Goal: Find specific page/section: Find specific page/section

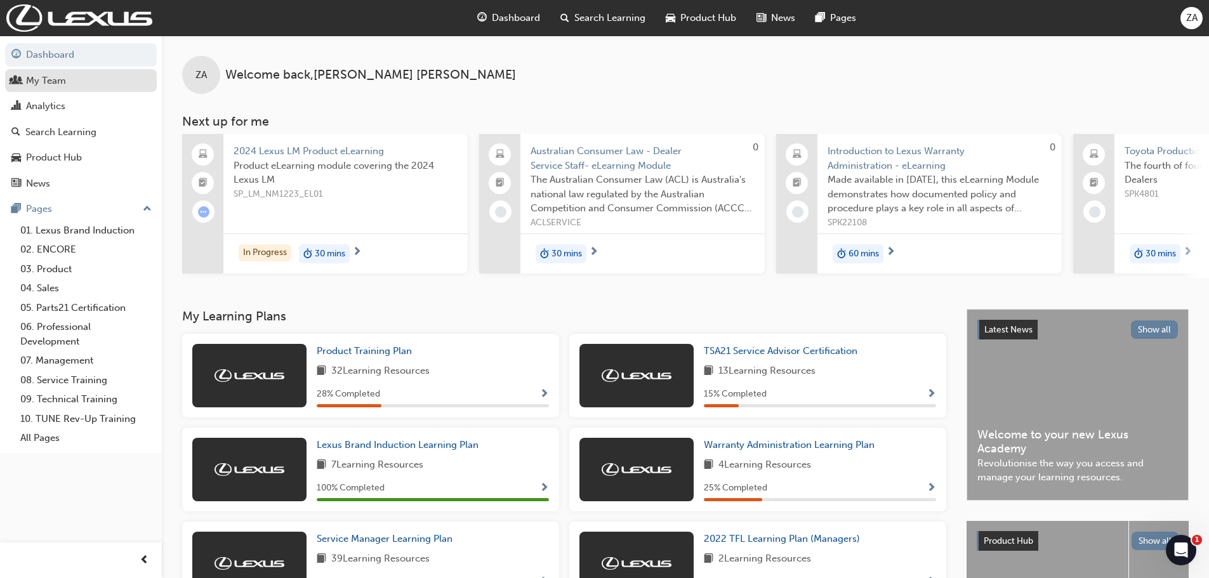
click at [37, 84] on div "My Team" at bounding box center [46, 81] width 40 height 15
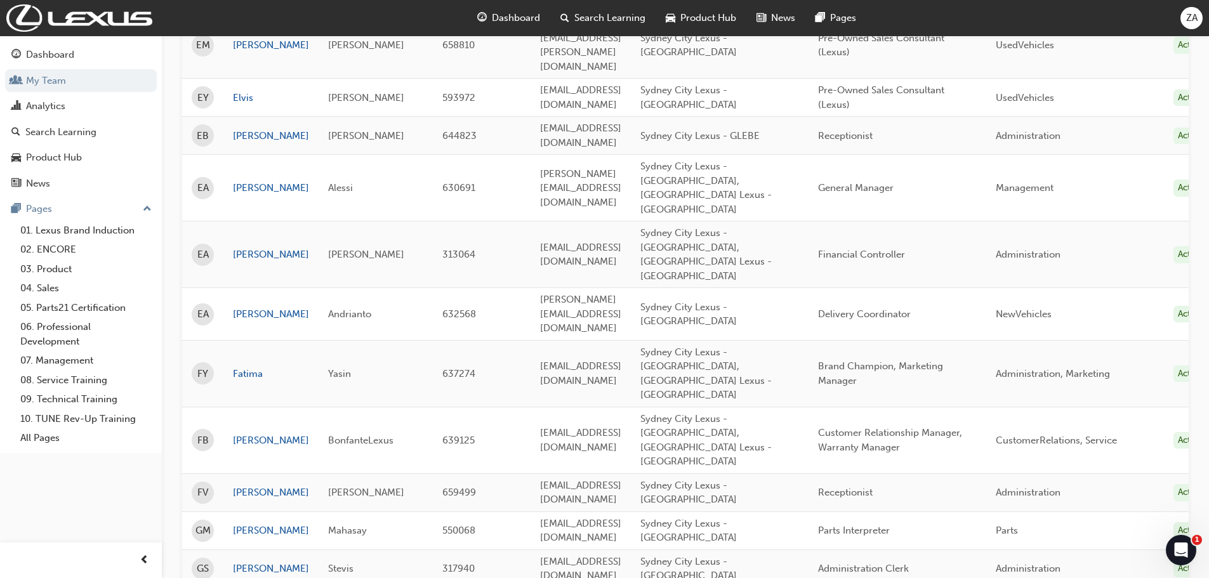
scroll to position [1513, 0]
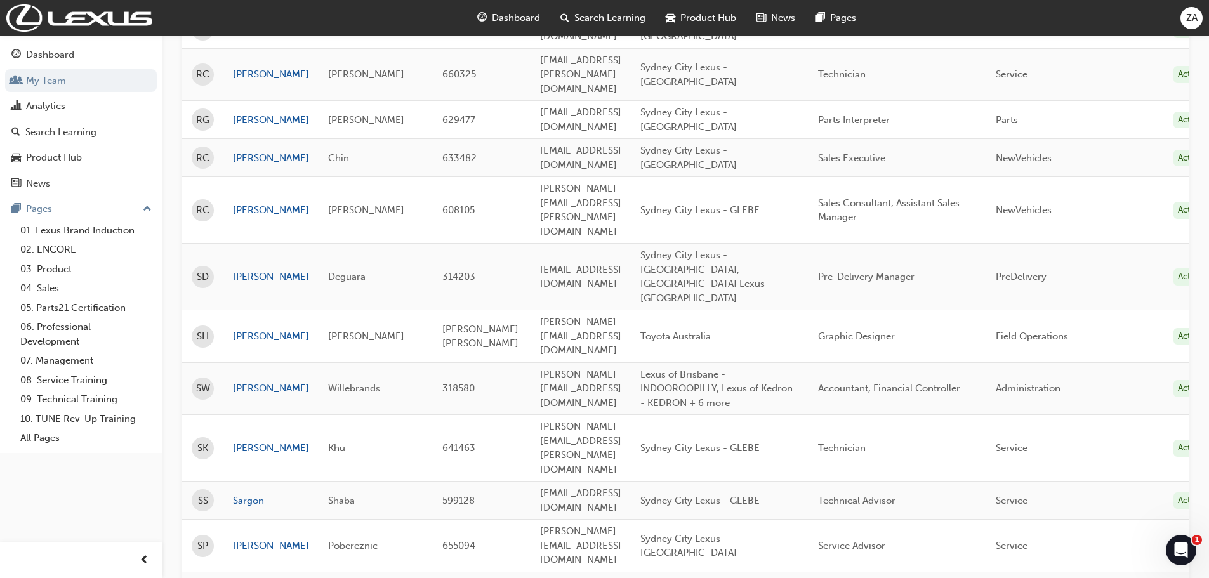
scroll to position [1338, 0]
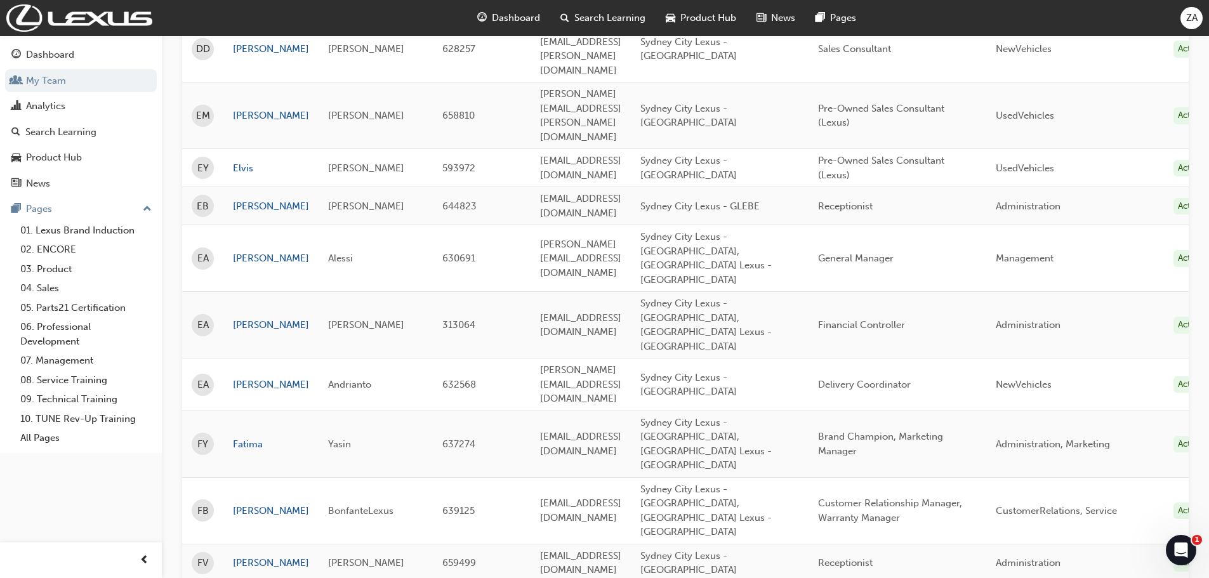
scroll to position [1577, 0]
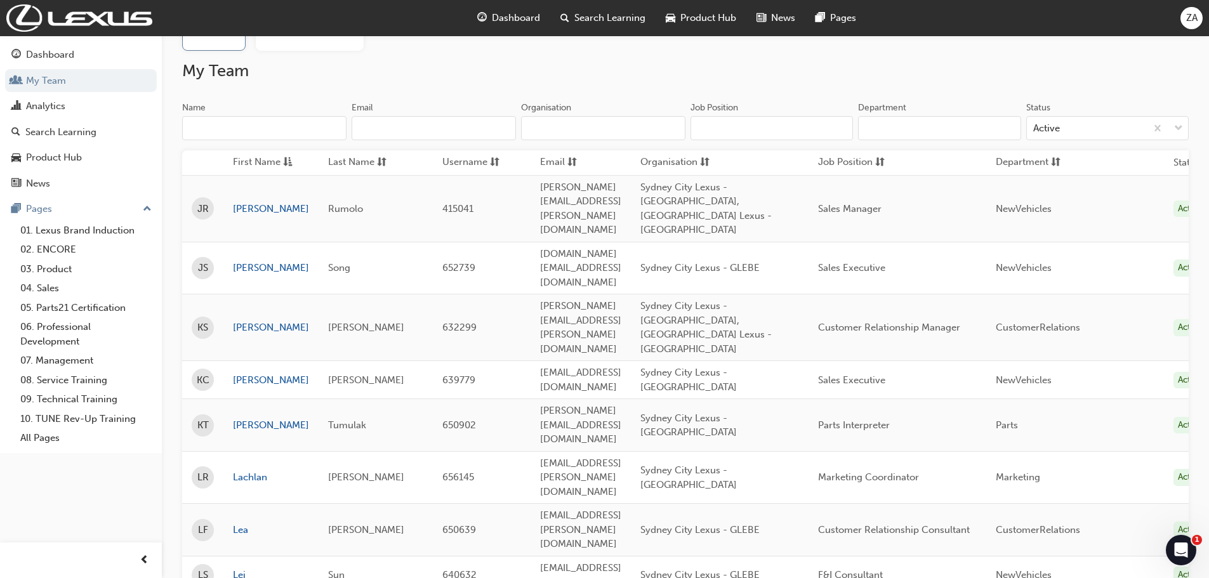
scroll to position [68, 0]
